Goal: Information Seeking & Learning: Learn about a topic

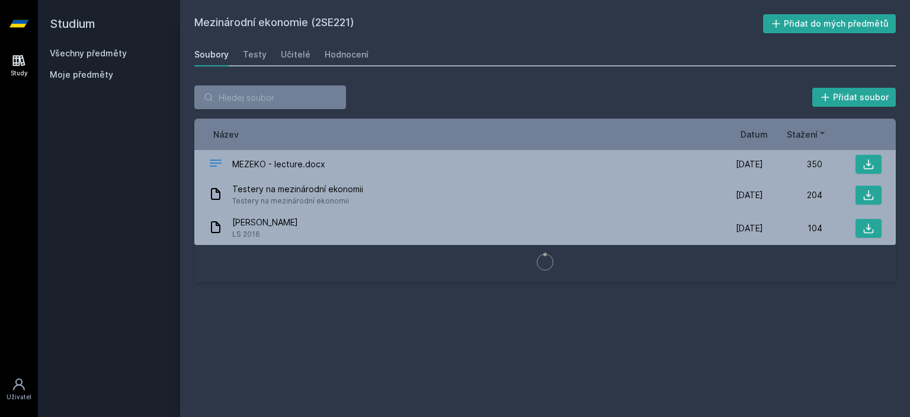
click at [94, 59] on div "Všechny předměty" at bounding box center [109, 53] width 119 height 12
click at [103, 52] on link "Všechny předměty" at bounding box center [88, 53] width 77 height 10
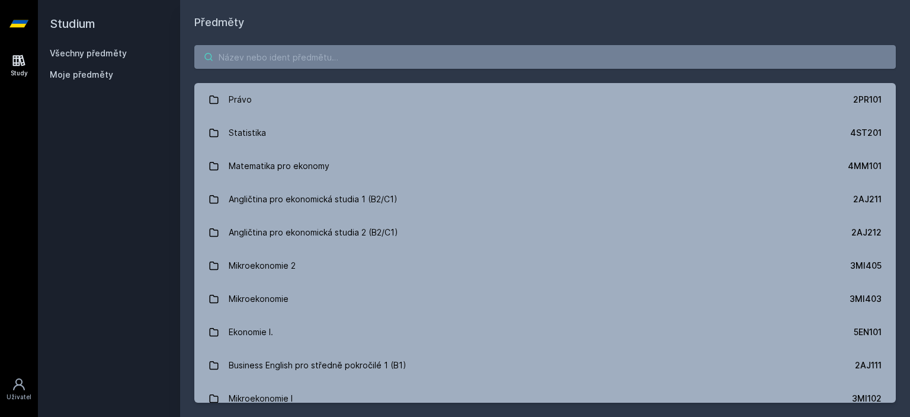
click at [287, 59] on input "search" at bounding box center [545, 57] width 702 height 24
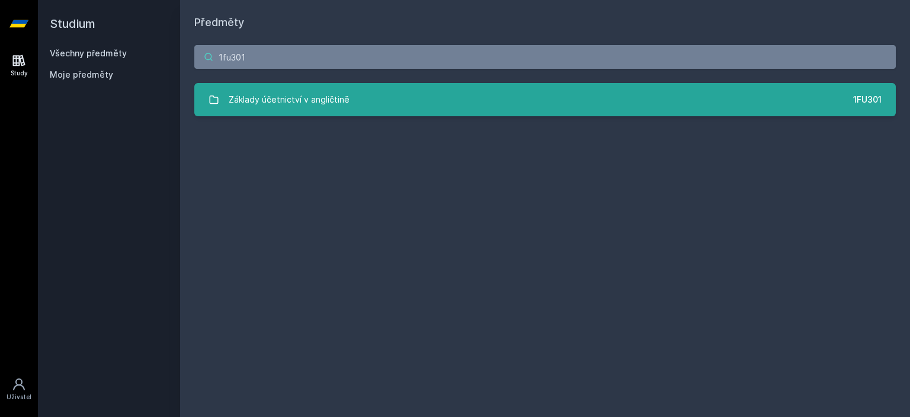
type input "1fu301"
click at [387, 104] on link "Základy účetnictví v angličtině 1FU301" at bounding box center [545, 99] width 702 height 33
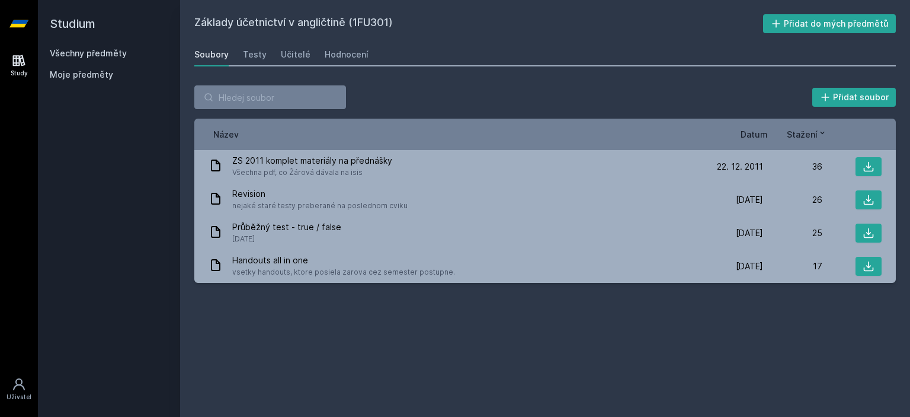
click at [363, 40] on div "Základy účetnictví v angličtině (1FU301) Přidat do mých předmětů [GEOGRAPHIC_DA…" at bounding box center [545, 208] width 702 height 388
click at [342, 50] on div "Hodnocení" at bounding box center [347, 55] width 44 height 12
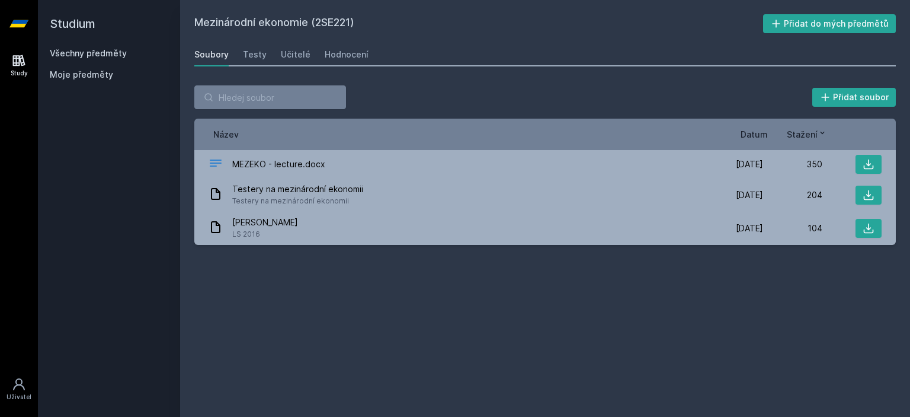
click at [115, 56] on link "Všechny předměty" at bounding box center [88, 53] width 77 height 10
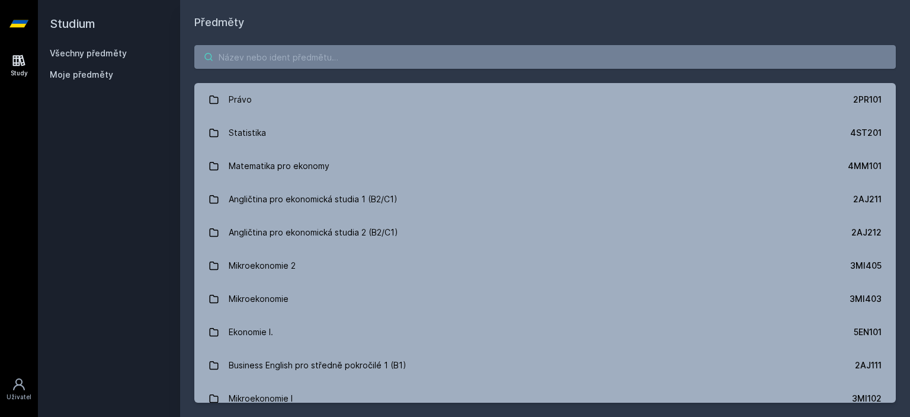
click at [228, 57] on input "search" at bounding box center [545, 57] width 702 height 24
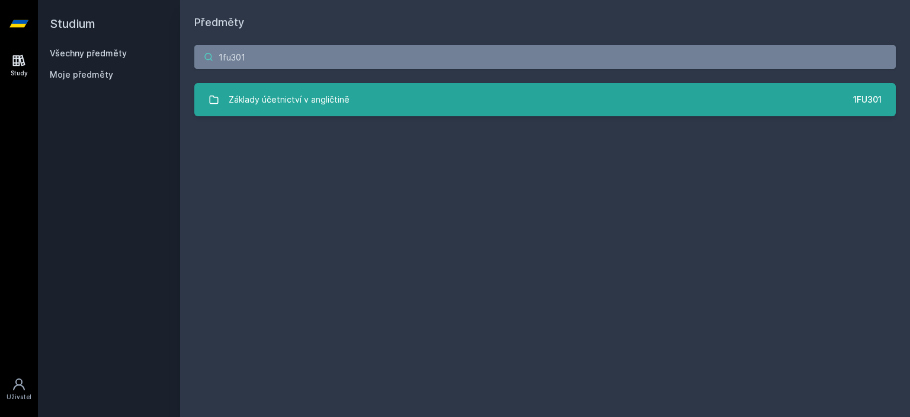
type input "1fu301"
click at [356, 94] on link "Základy účetnictví v angličtině 1FU301" at bounding box center [545, 99] width 702 height 33
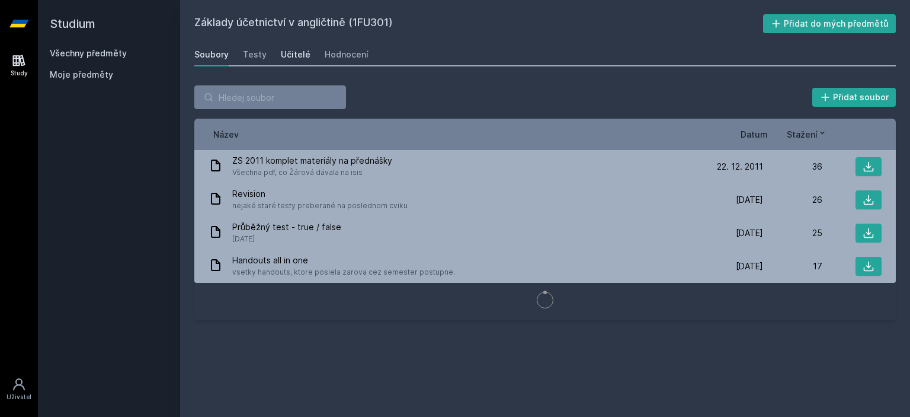
click at [287, 59] on div "Učitelé" at bounding box center [296, 55] width 30 height 12
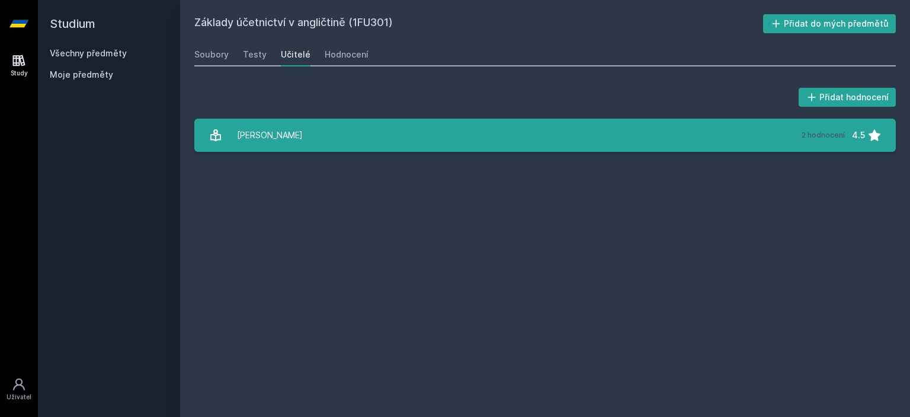
click at [271, 128] on div "[PERSON_NAME]" at bounding box center [270, 135] width 66 height 24
